Goal: Task Accomplishment & Management: Manage account settings

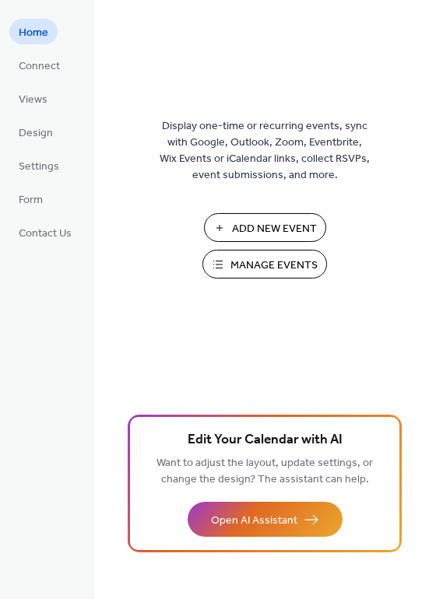
click at [260, 264] on span "Manage Events" at bounding box center [273, 265] width 87 height 16
click at [22, 80] on ul "Home Connect Views Design Settings Form Contact Us" at bounding box center [45, 132] width 72 height 226
click at [32, 100] on span "Views" at bounding box center [33, 100] width 29 height 16
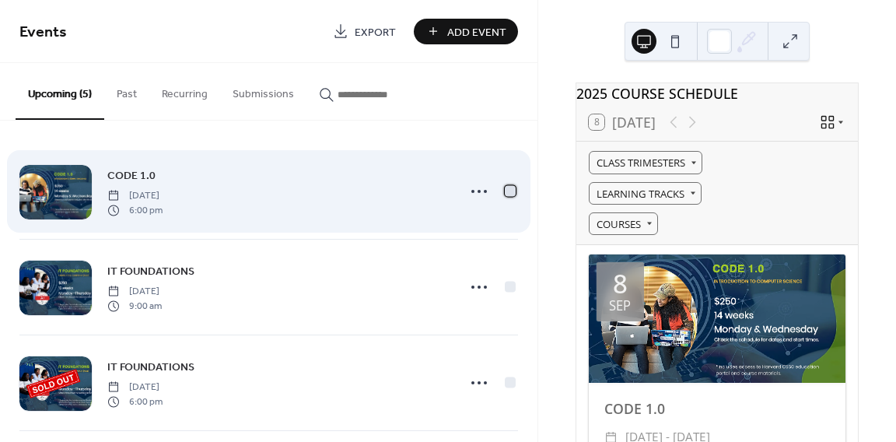
click at [507, 194] on div at bounding box center [510, 190] width 11 height 11
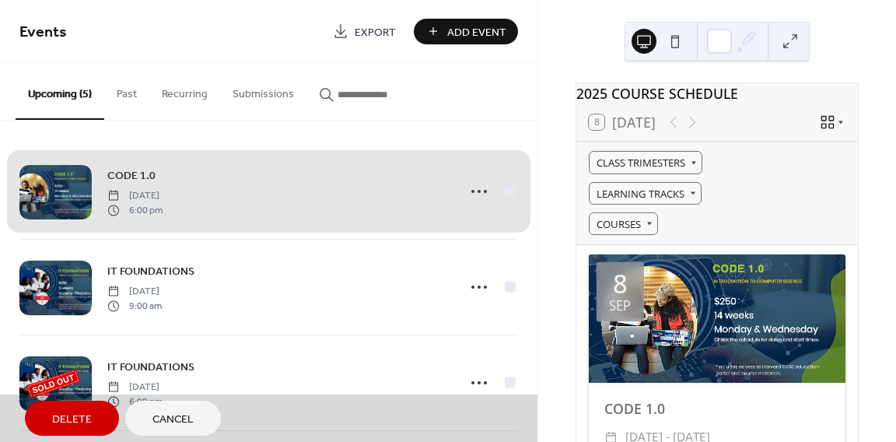
click at [71, 416] on span "Delete" at bounding box center [72, 419] width 40 height 16
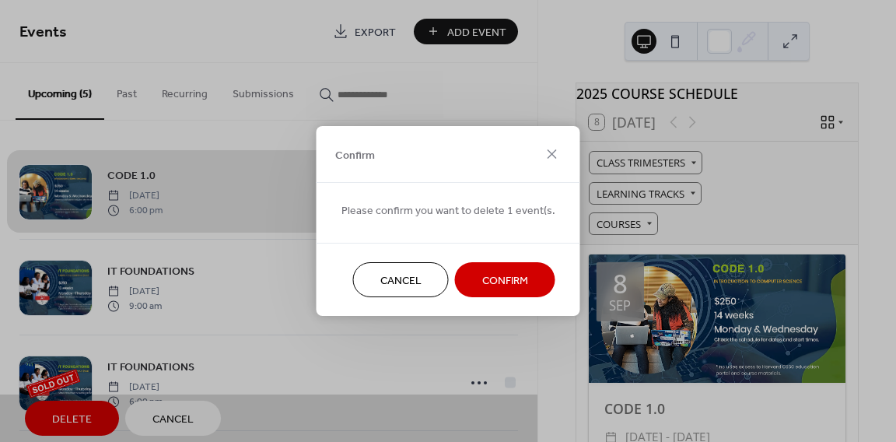
click at [520, 278] on span "Confirm" at bounding box center [505, 281] width 46 height 16
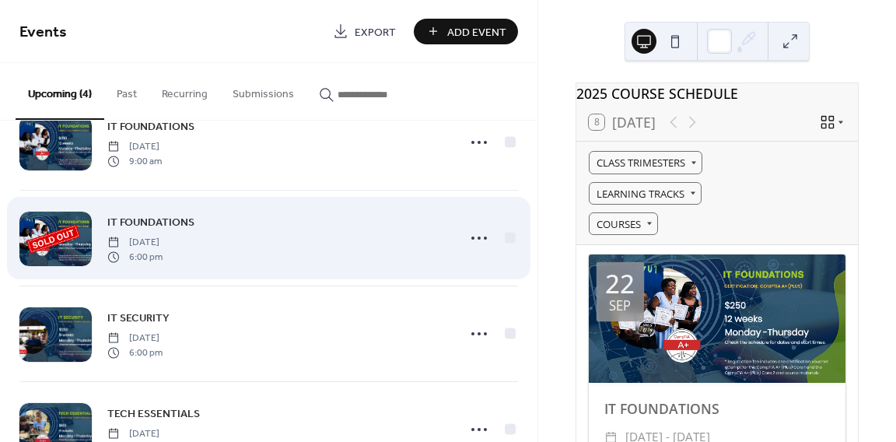
scroll to position [45, 0]
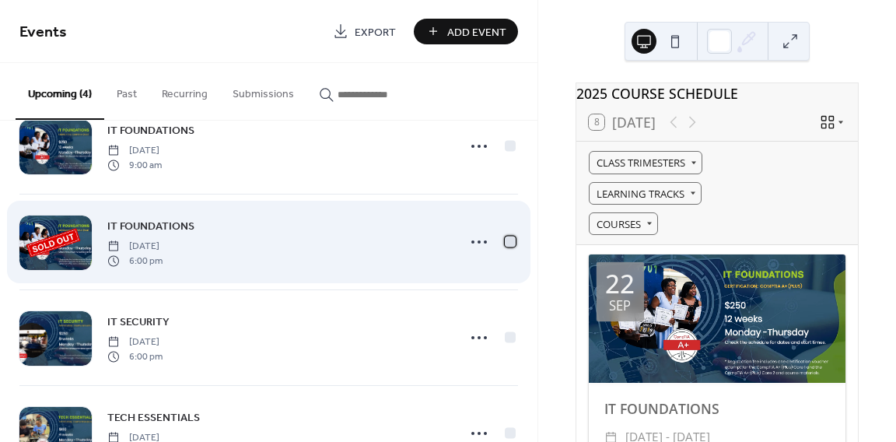
click at [505, 241] on div at bounding box center [510, 241] width 11 height 11
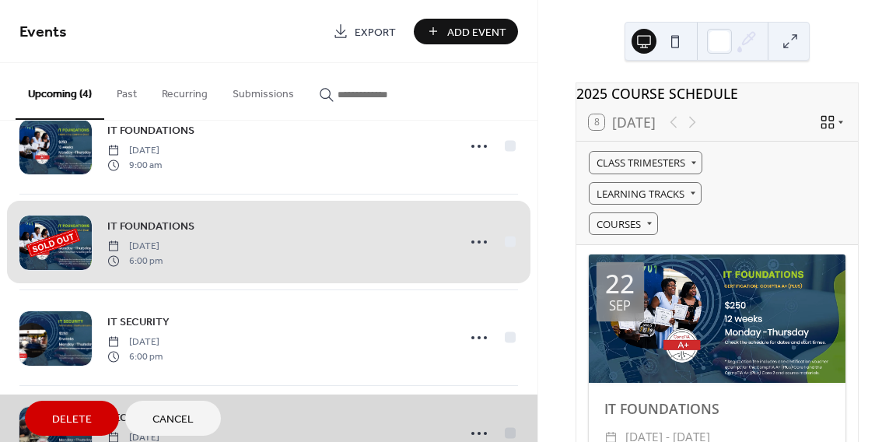
click at [85, 412] on span "Delete" at bounding box center [72, 419] width 40 height 16
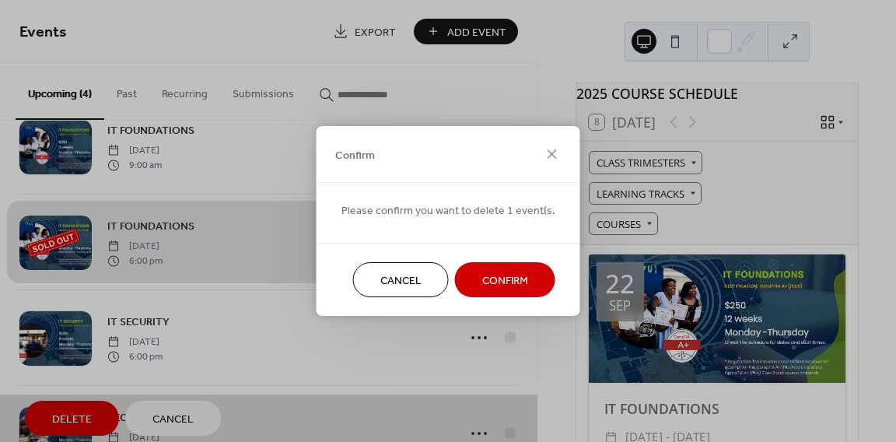
click at [521, 274] on span "Confirm" at bounding box center [505, 281] width 46 height 16
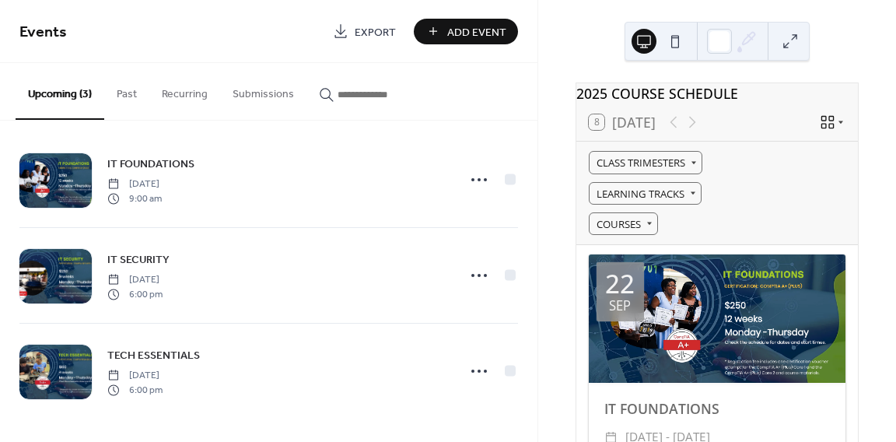
click at [115, 93] on button "Past" at bounding box center [126, 90] width 45 height 55
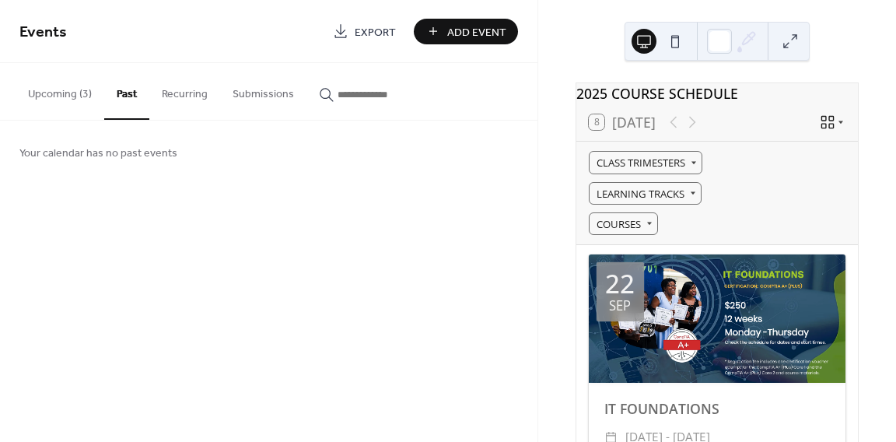
click at [177, 100] on button "Recurring" at bounding box center [184, 90] width 71 height 55
click at [261, 99] on button "Submissions" at bounding box center [263, 90] width 86 height 55
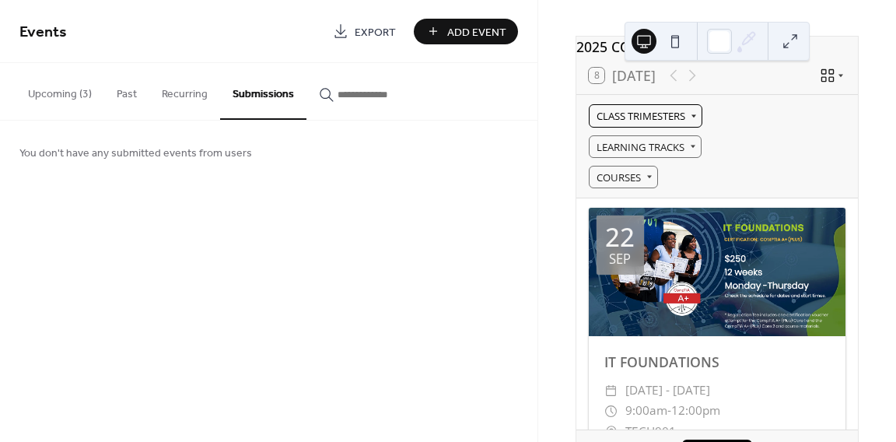
scroll to position [107, 0]
